Goal: Find specific page/section: Find specific page/section

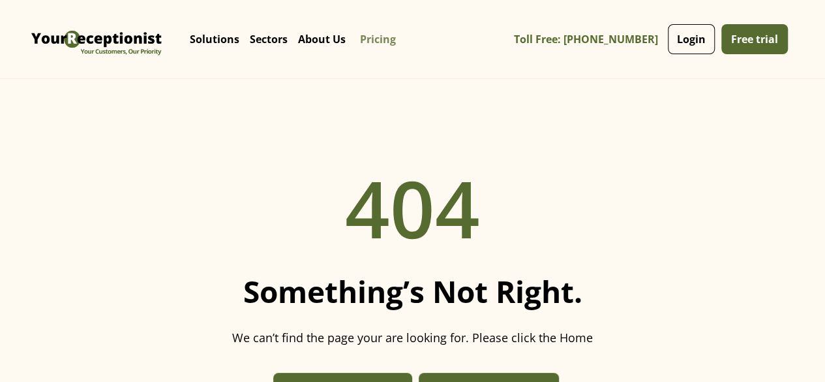
click at [405, 37] on link "Pricing" at bounding box center [378, 39] width 54 height 39
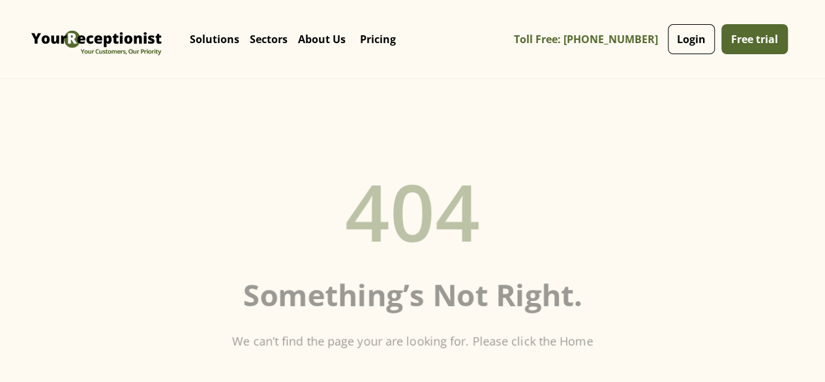
scroll to position [37, 0]
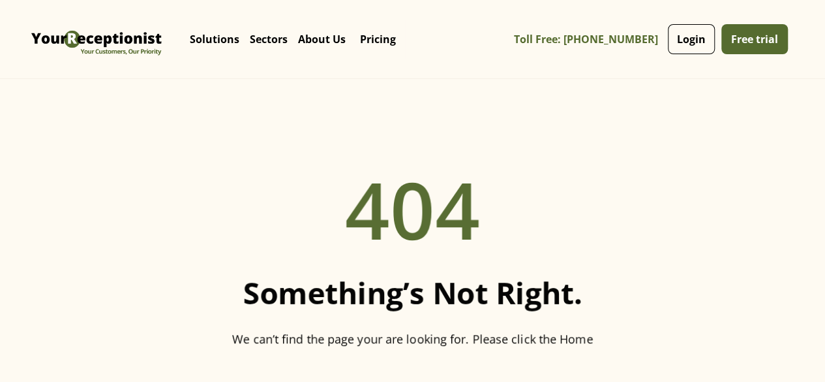
scroll to position [78, 0]
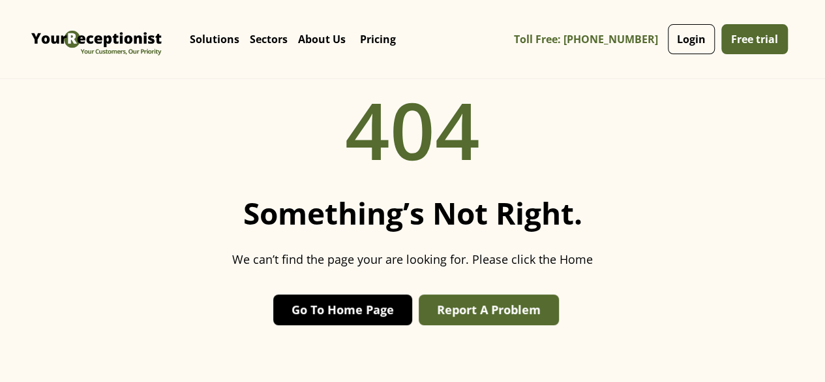
click at [360, 325] on link "Go To Home Page" at bounding box center [342, 309] width 139 height 31
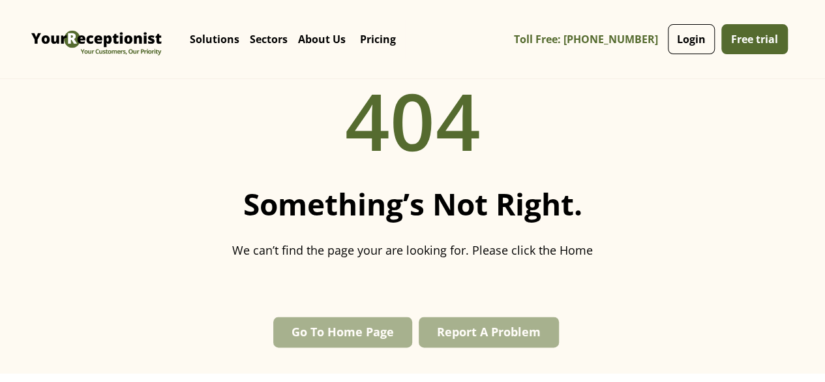
scroll to position [78, 0]
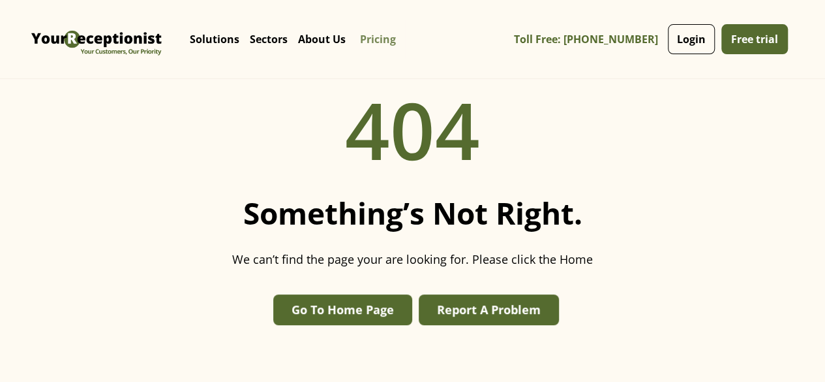
click at [405, 39] on link "Pricing" at bounding box center [378, 39] width 54 height 39
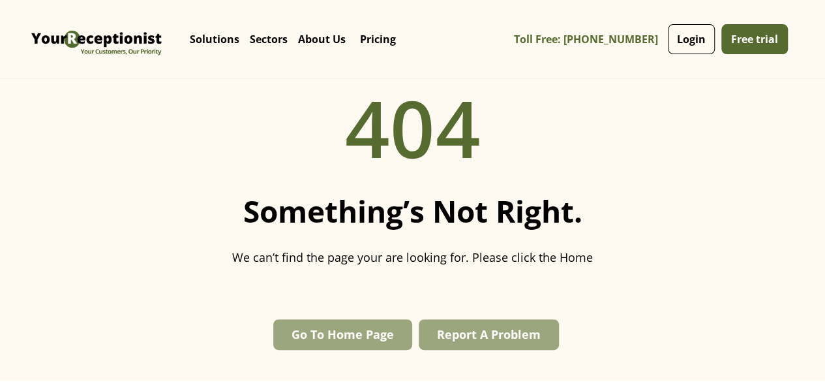
scroll to position [78, 0]
